Goal: Task Accomplishment & Management: Complete application form

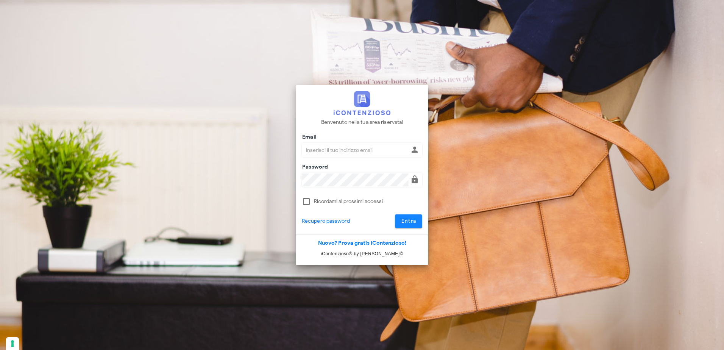
type input "[PERSON_NAME][EMAIL_ADDRESS][PERSON_NAME][DOMAIN_NAME]"
click at [416, 225] on button "Entra" at bounding box center [409, 221] width 28 height 14
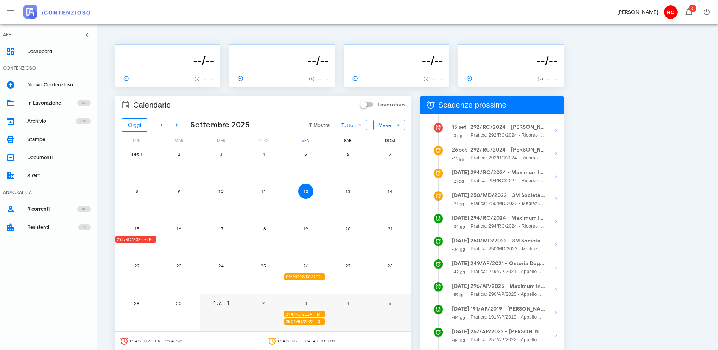
click at [545, 176] on strong "294/RC/2024 - Maximum International Corp. S.r.l. Unipersonale - Invio Memorie p…" at bounding box center [507, 172] width 75 height 8
click at [561, 175] on icon "button" at bounding box center [555, 175] width 9 height 9
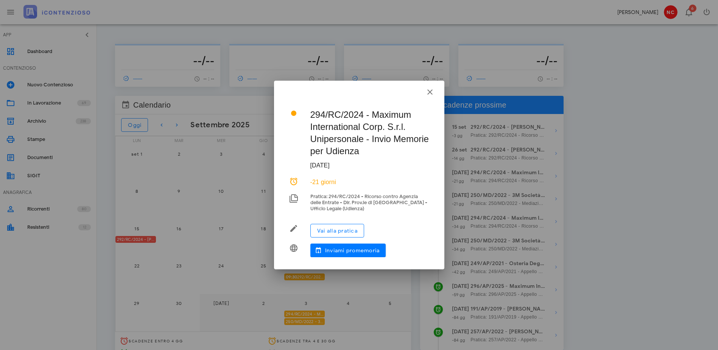
click at [713, 110] on div at bounding box center [359, 175] width 718 height 350
click at [430, 93] on icon "button" at bounding box center [429, 91] width 9 height 9
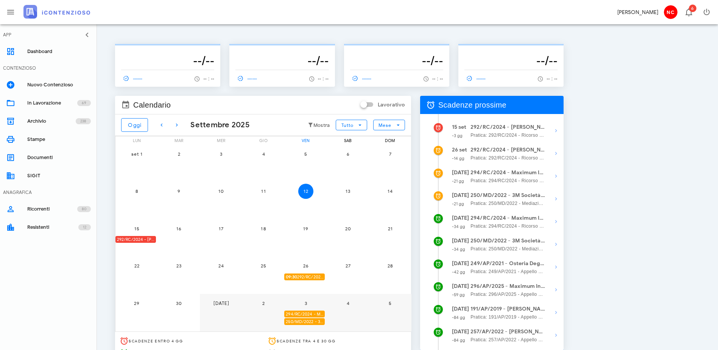
click at [145, 240] on div "292/RC/2024 - Claudio Nascimben - Invio Memorie per Udienza" at bounding box center [135, 239] width 40 height 7
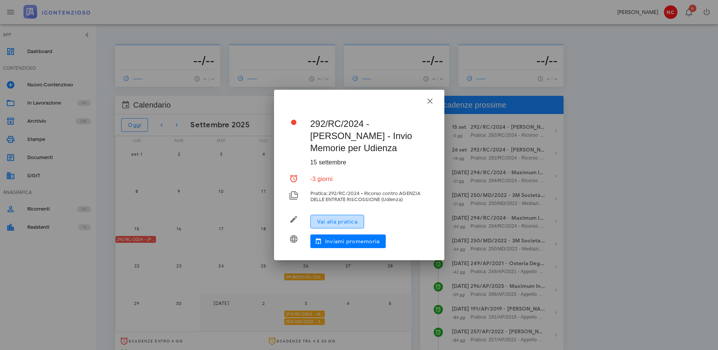
click at [341, 224] on span "Vai alla pratica" at bounding box center [337, 221] width 41 height 6
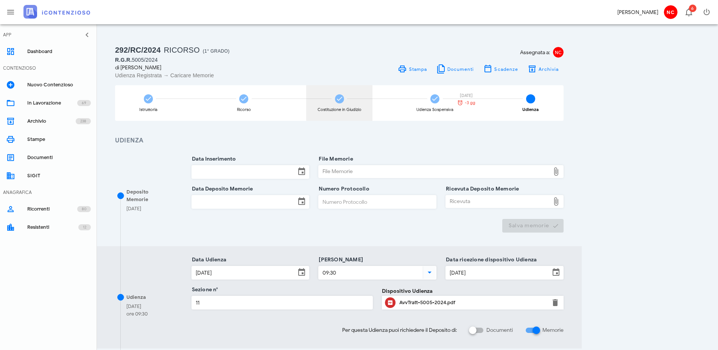
click at [372, 103] on div "Costituzione in Giudizio" at bounding box center [339, 103] width 66 height 36
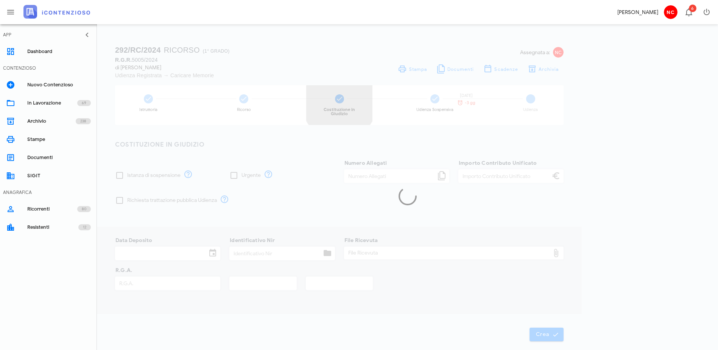
checkbox input "true"
type input "5"
type input "500,00"
type input "[DATE]"
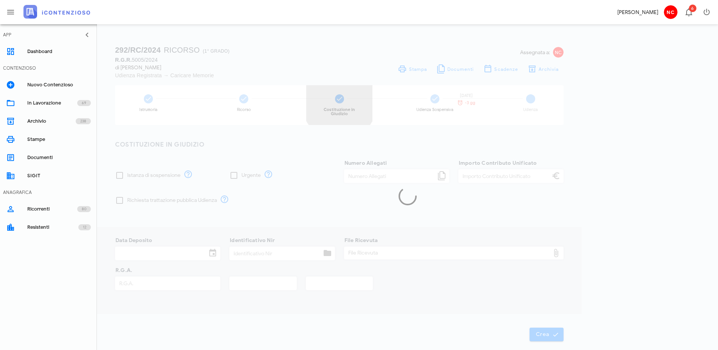
type input "24120516103126916"
type input "5005"
type input "2024"
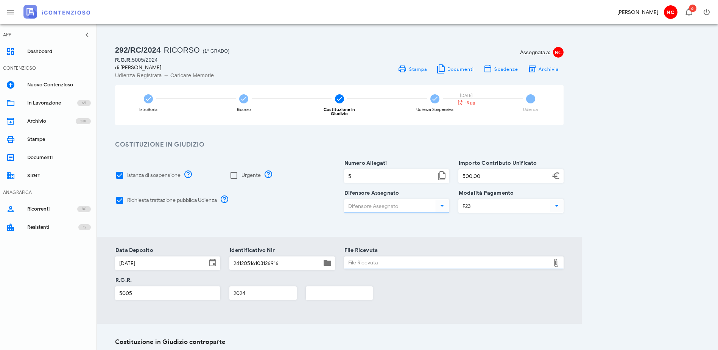
type input "[PERSON_NAME]"
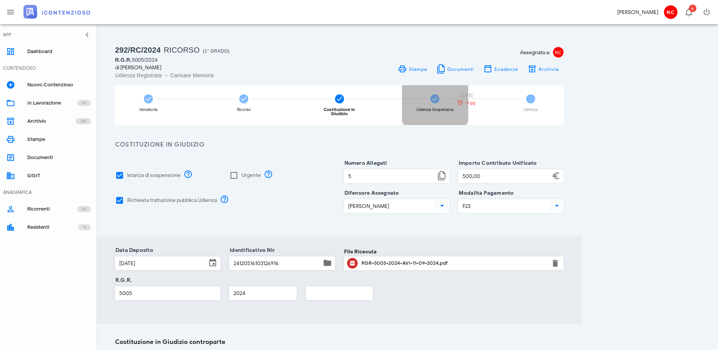
click at [439, 101] on icon at bounding box center [435, 99] width 8 height 8
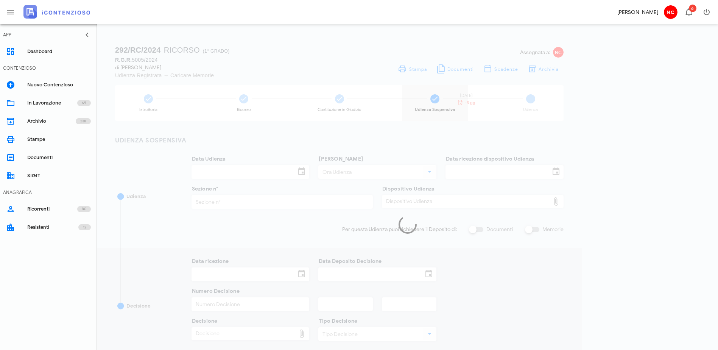
type input "[DATE]"
type input "09:30"
type input "[DATE]"
type input "11"
checkbox input "true"
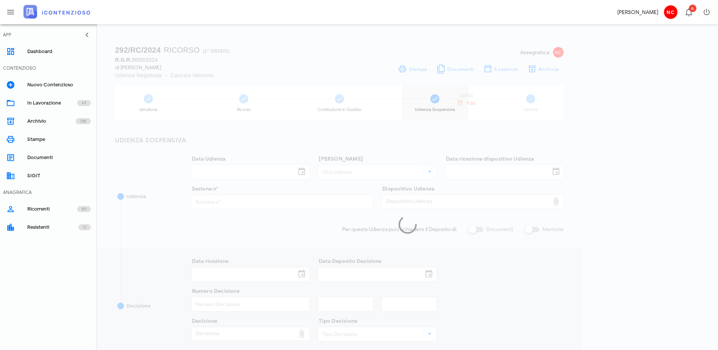
type input "[DATE]"
type input "524"
type input "2025"
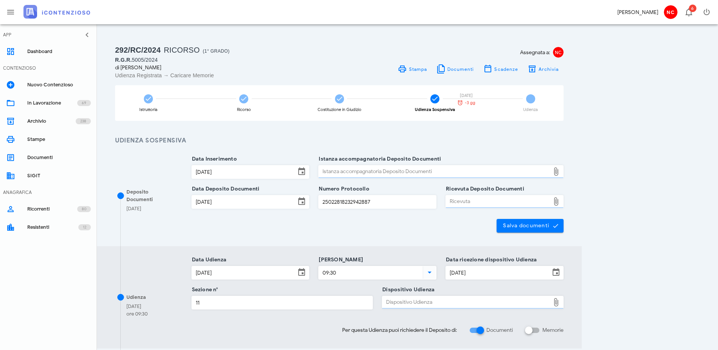
type input "Ordinanza di sospensione"
type input "Accettata"
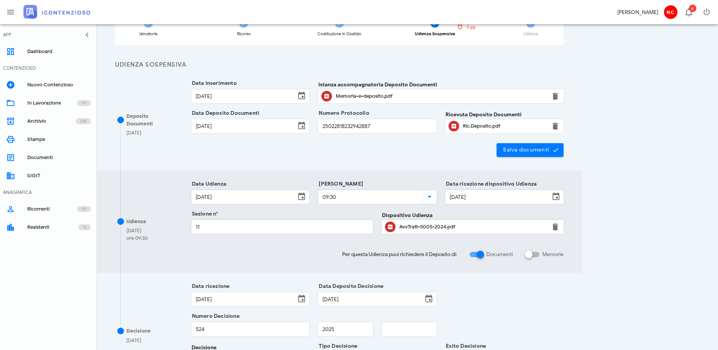
scroll to position [114, 0]
